Goal: Task Accomplishment & Management: Manage account settings

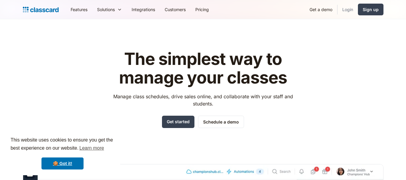
click at [346, 9] on link "Login" at bounding box center [347, 10] width 20 height 14
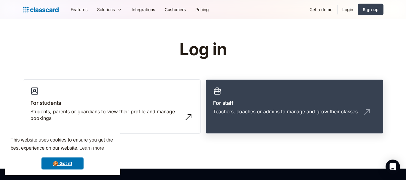
click at [303, 112] on div "Teachers, coaches or admins to manage and grow their classes" at bounding box center [285, 111] width 144 height 7
